Goal: Browse casually

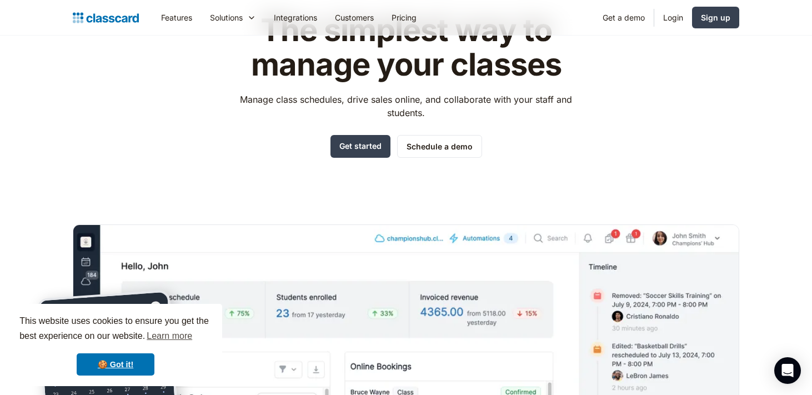
click at [139, 175] on div "The simplest way to manage your classes Manage class schedules, drive sales onl…" at bounding box center [406, 257] width 667 height 523
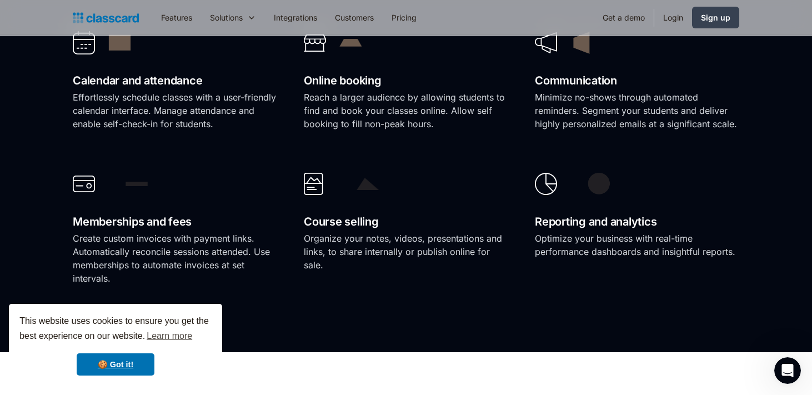
scroll to position [878, 0]
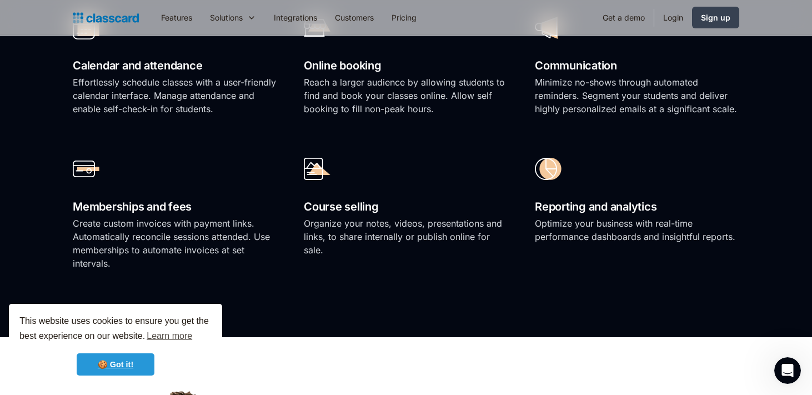
click at [119, 365] on link "🍪 Got it!" at bounding box center [116, 364] width 78 height 22
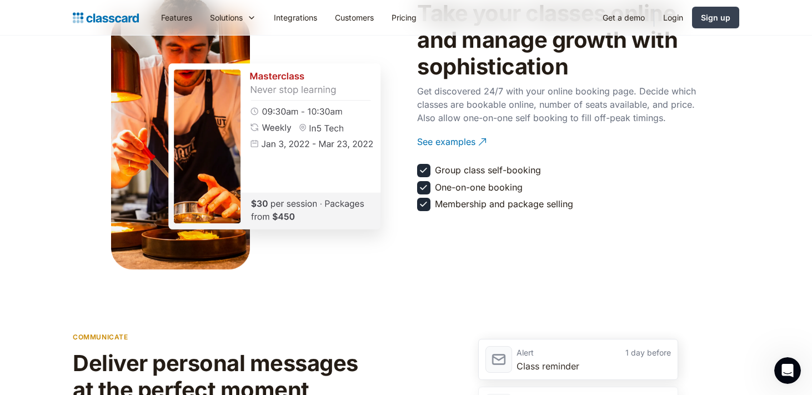
scroll to position [1296, 0]
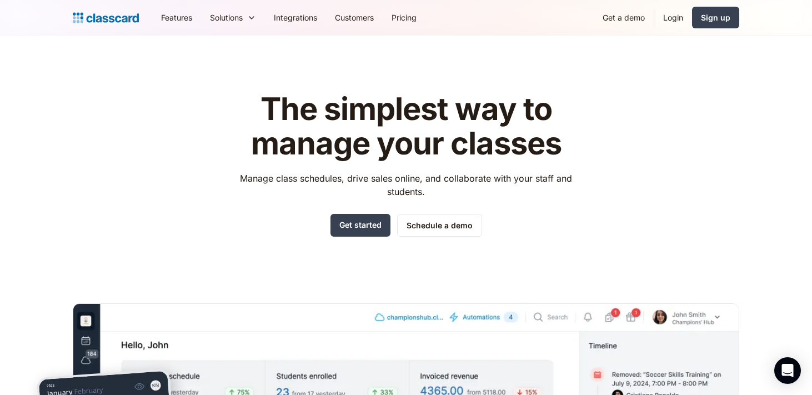
click at [175, 174] on div "The simplest way to manage your classes Manage class schedules, drive sales onl…" at bounding box center [406, 335] width 667 height 523
